Goal: Information Seeking & Learning: Learn about a topic

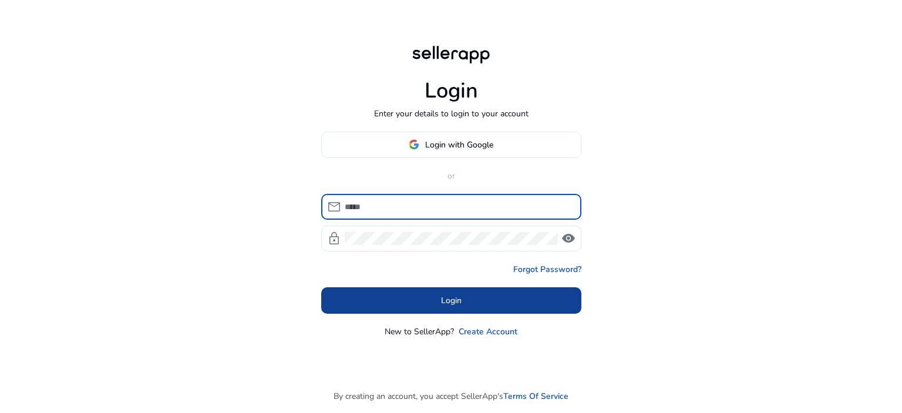
type input "**********"
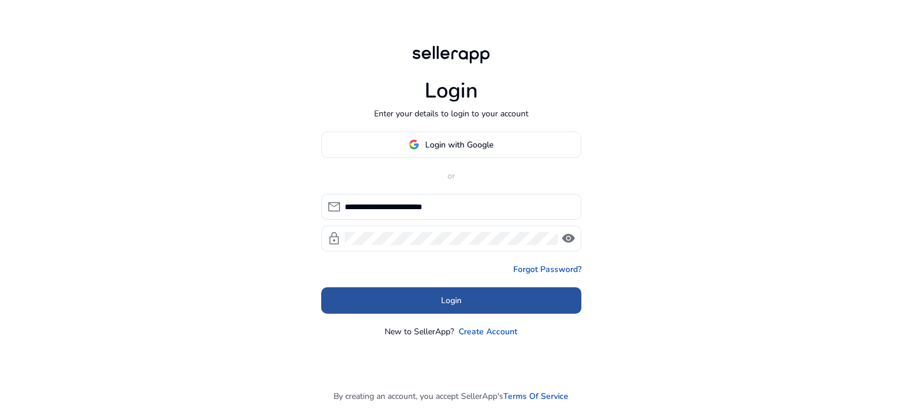
click at [442, 300] on span "Login" at bounding box center [451, 300] width 21 height 12
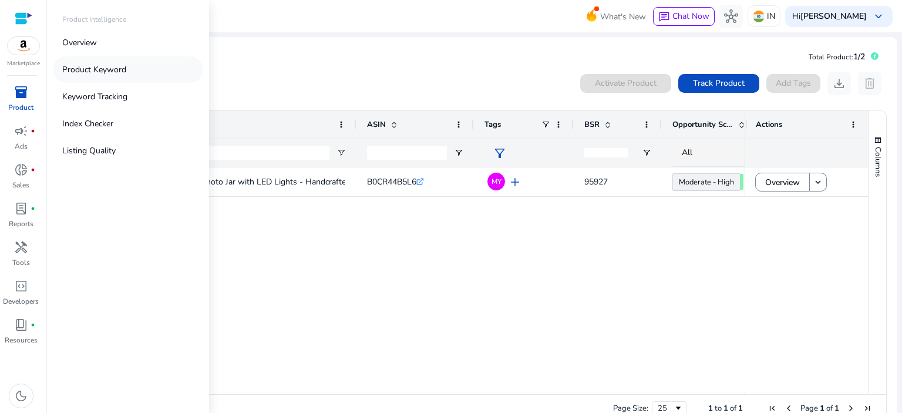
click at [85, 70] on p "Product Keyword" at bounding box center [94, 69] width 64 height 12
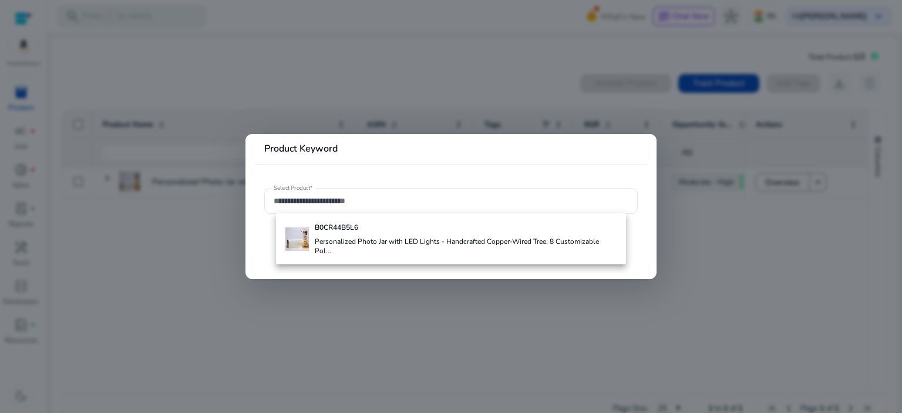
click at [200, 312] on div at bounding box center [451, 206] width 902 height 413
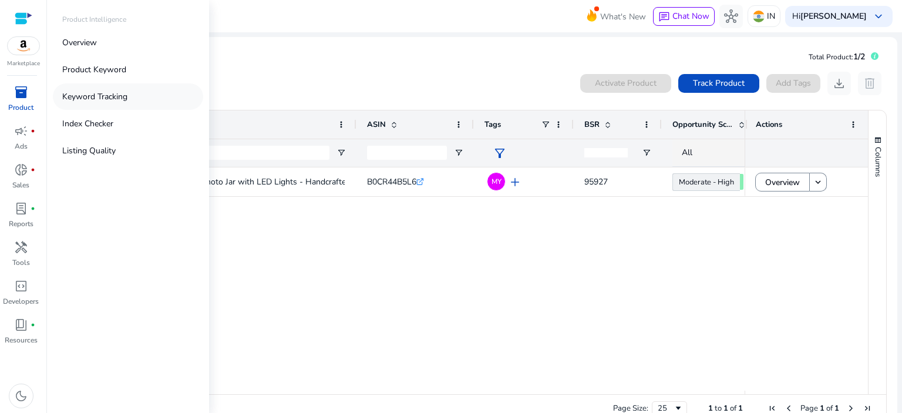
click at [99, 98] on p "Keyword Tracking" at bounding box center [94, 96] width 65 height 12
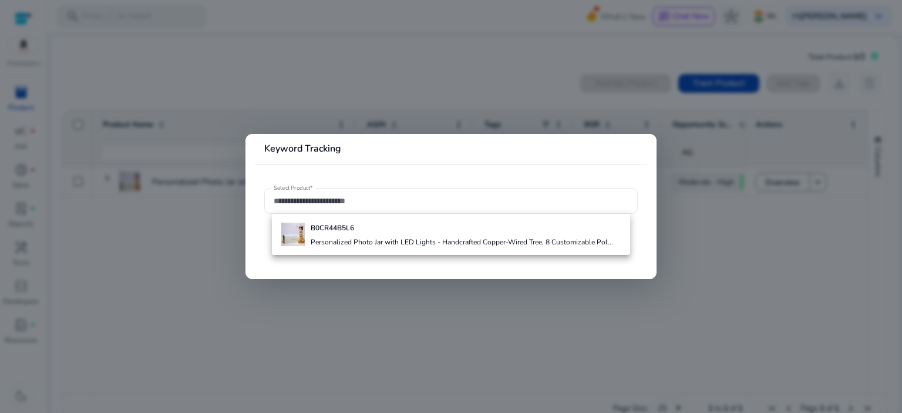
click at [193, 236] on div at bounding box center [451, 206] width 902 height 413
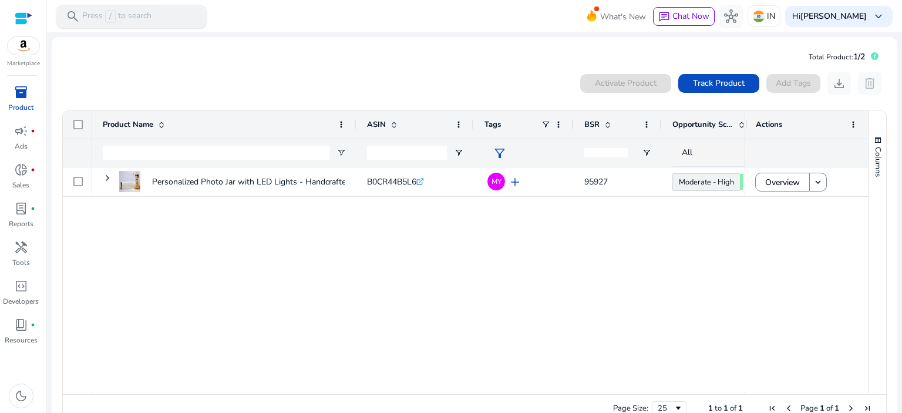
click at [157, 21] on div "search Press / to search" at bounding box center [131, 16] width 150 height 23
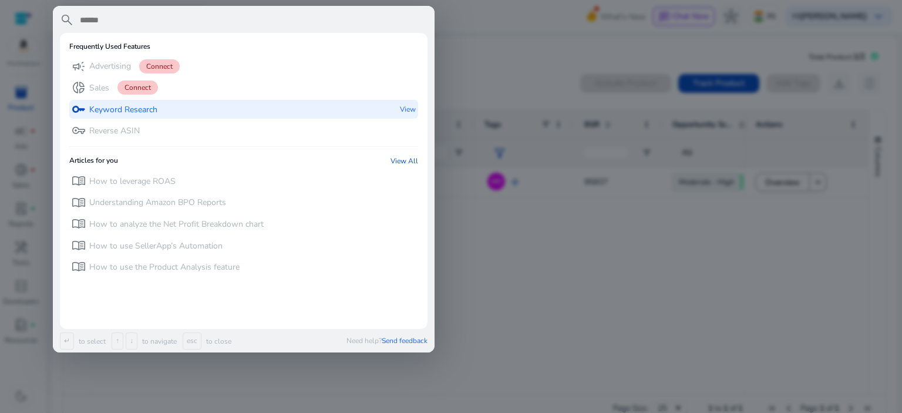
click at [143, 110] on p "Keyword Research" at bounding box center [123, 110] width 68 height 12
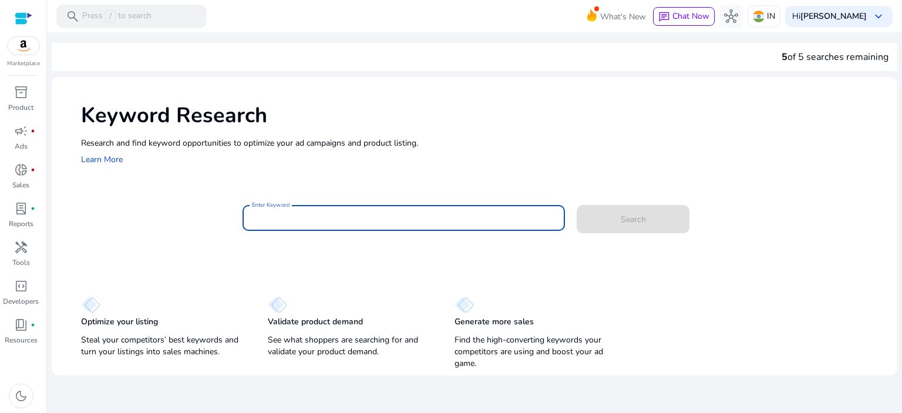
click at [291, 216] on input "Enter Keyword" at bounding box center [404, 217] width 304 height 13
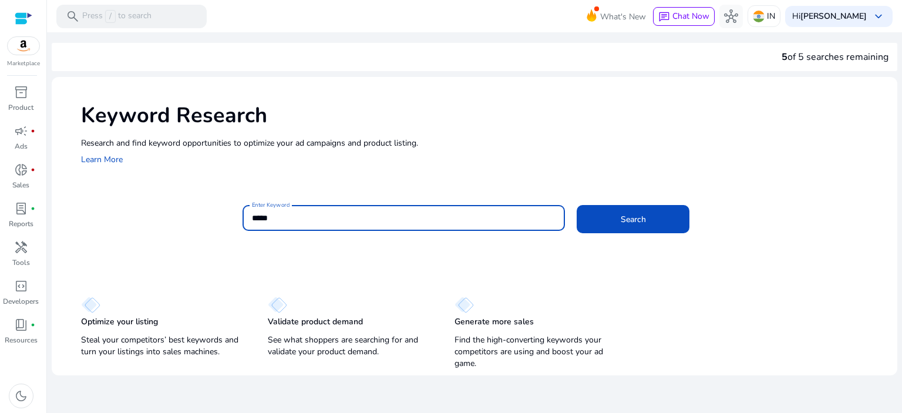
type input "*****"
click at [577, 205] on button "Search" at bounding box center [633, 219] width 113 height 28
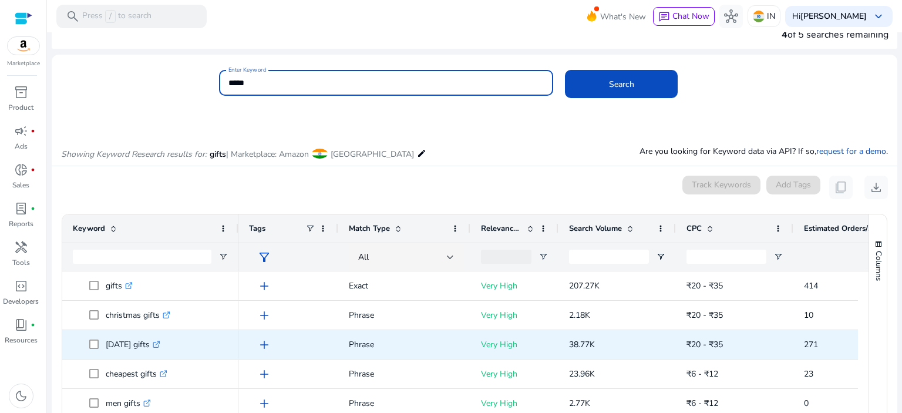
scroll to position [140, 0]
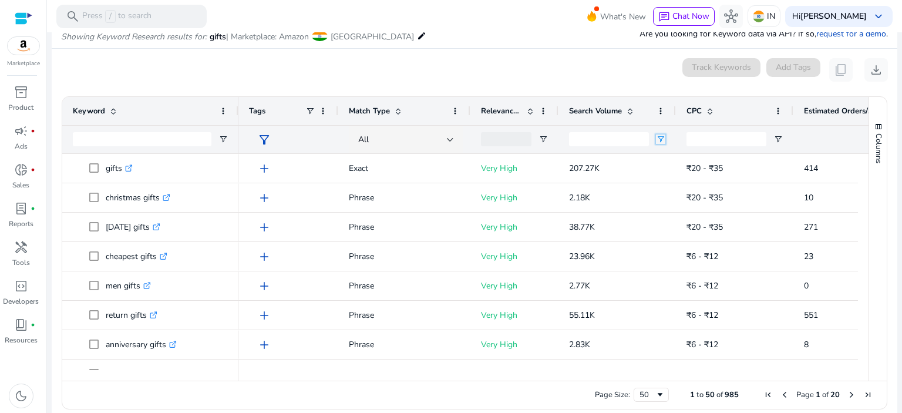
click at [661, 134] on span "Open Filter Menu" at bounding box center [660, 138] width 9 height 9
click at [681, 161] on div "Equals" at bounding box center [703, 160] width 72 height 9
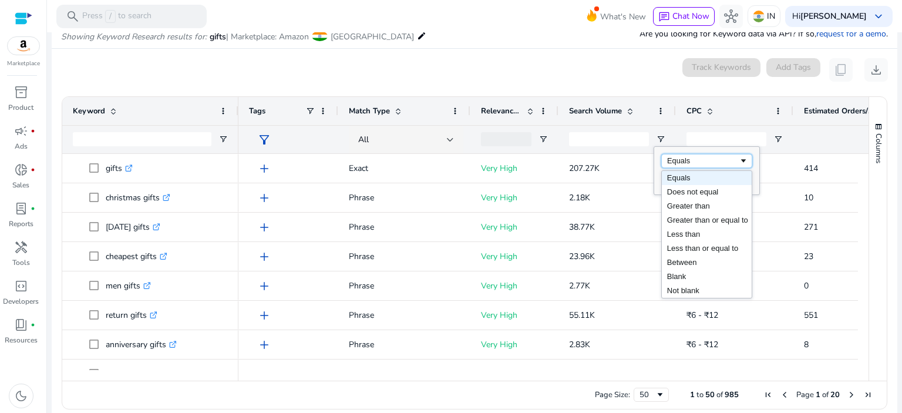
click at [576, 59] on div "0 keyword(s) selected Track Keywords Add Tags content_copy download" at bounding box center [474, 69] width 827 height 23
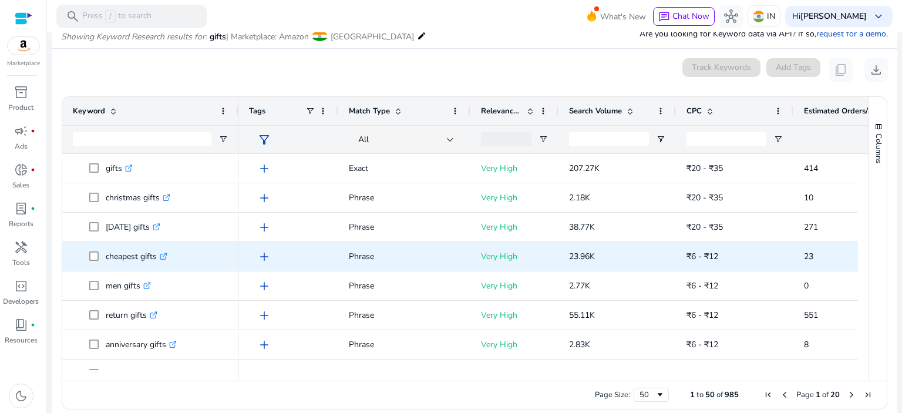
scroll to position [117, 0]
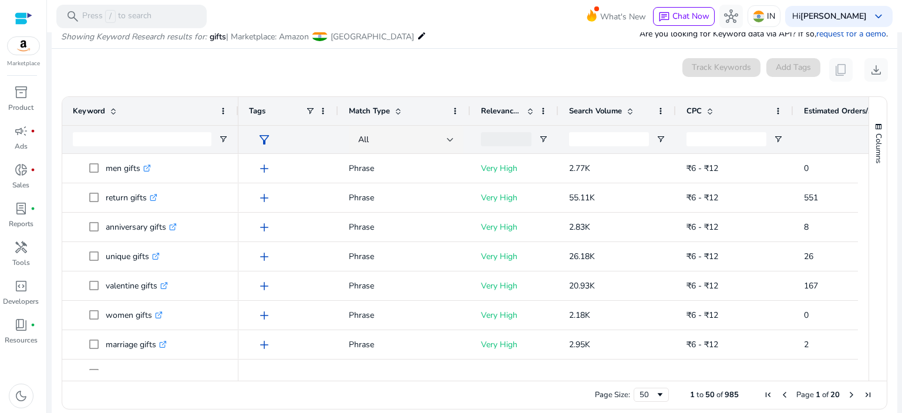
drag, startPoint x: 859, startPoint y: 179, endPoint x: 860, endPoint y: 193, distance: 14.1
click at [860, 193] on div at bounding box center [863, 262] width 11 height 216
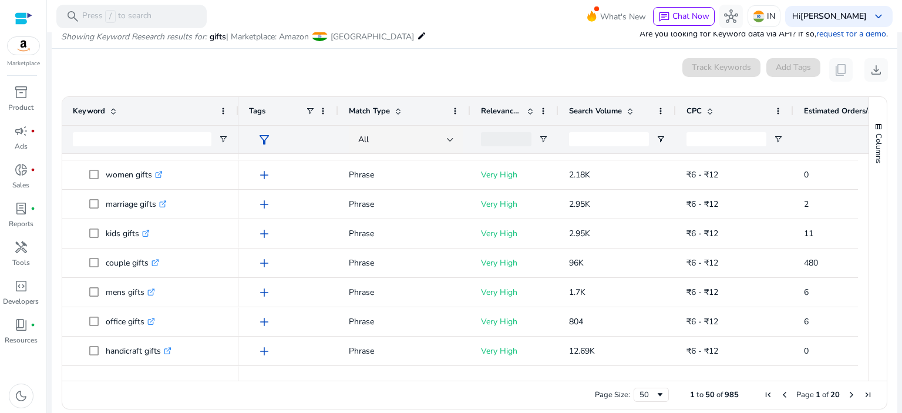
scroll to position [0, 0]
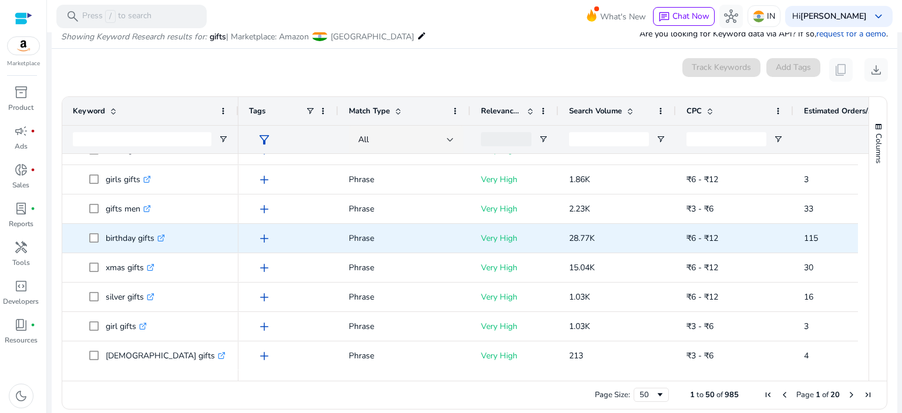
click at [162, 238] on icon ".st0{fill:#2c8af8}" at bounding box center [161, 238] width 8 height 8
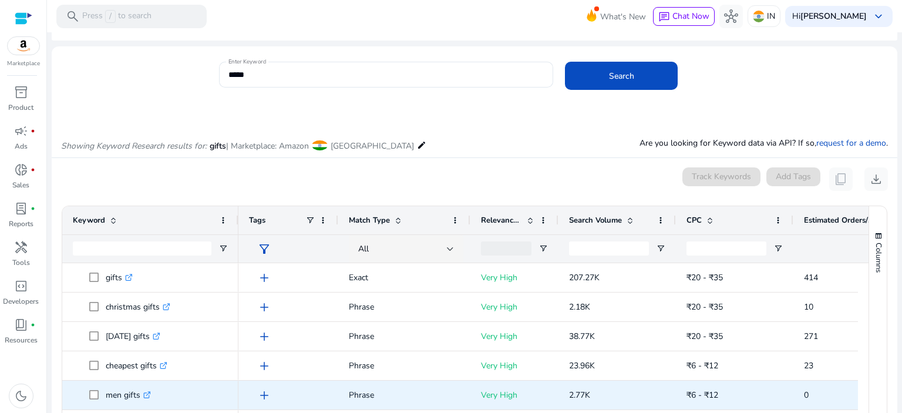
scroll to position [22, 0]
